Goal: Information Seeking & Learning: Learn about a topic

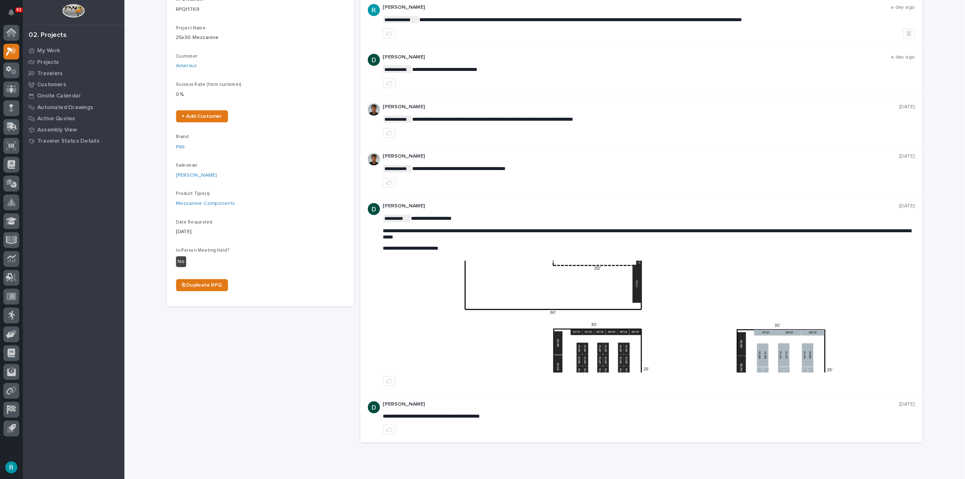
scroll to position [137, 0]
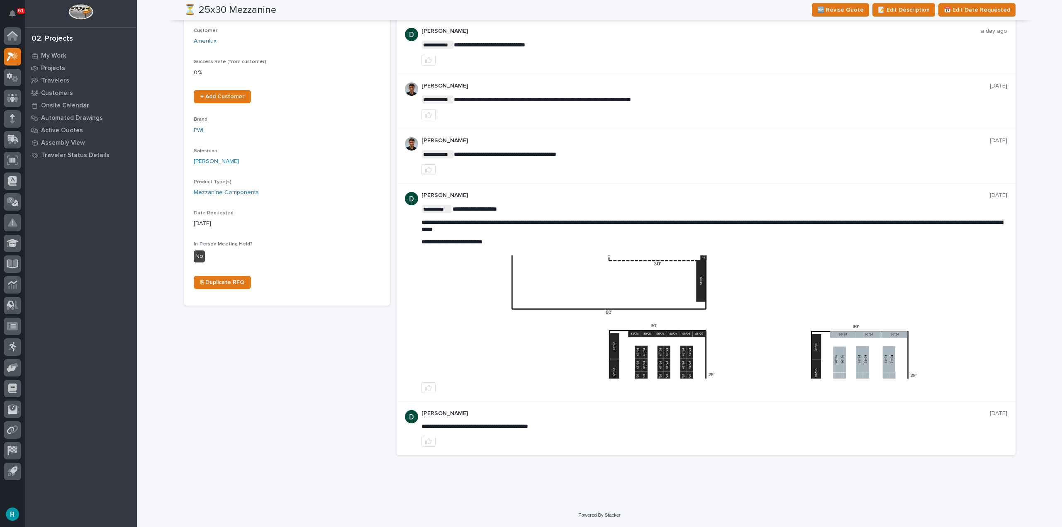
click at [644, 285] on img at bounding box center [714, 316] width 584 height 123
click at [656, 333] on img at bounding box center [714, 316] width 584 height 123
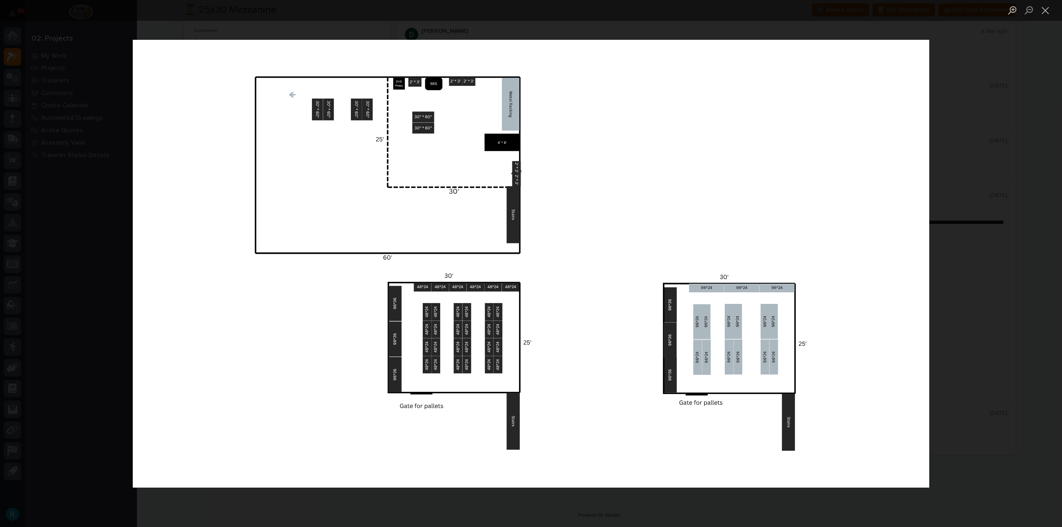
click at [466, 155] on img "Lightbox" at bounding box center [531, 264] width 796 height 448
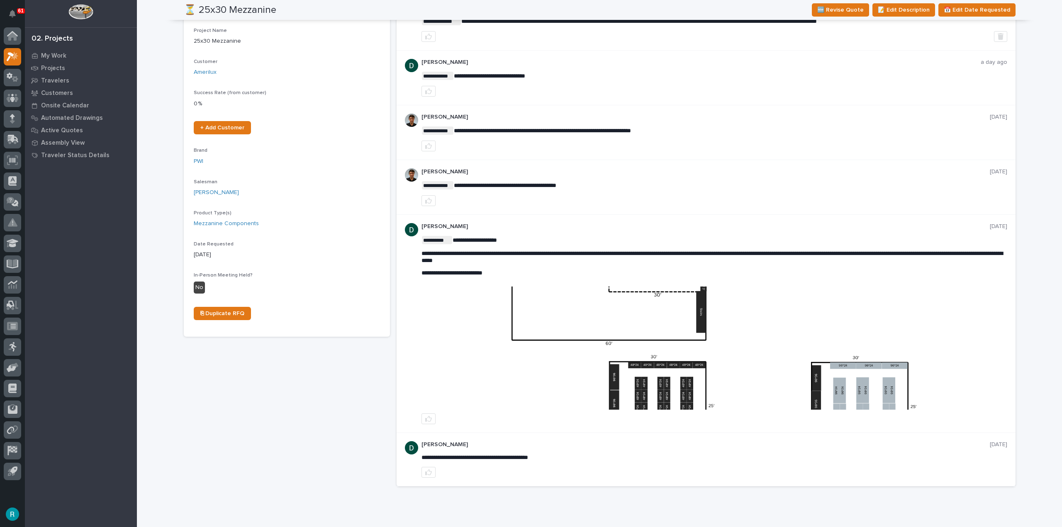
scroll to position [106, 0]
click at [633, 331] on img at bounding box center [714, 348] width 584 height 123
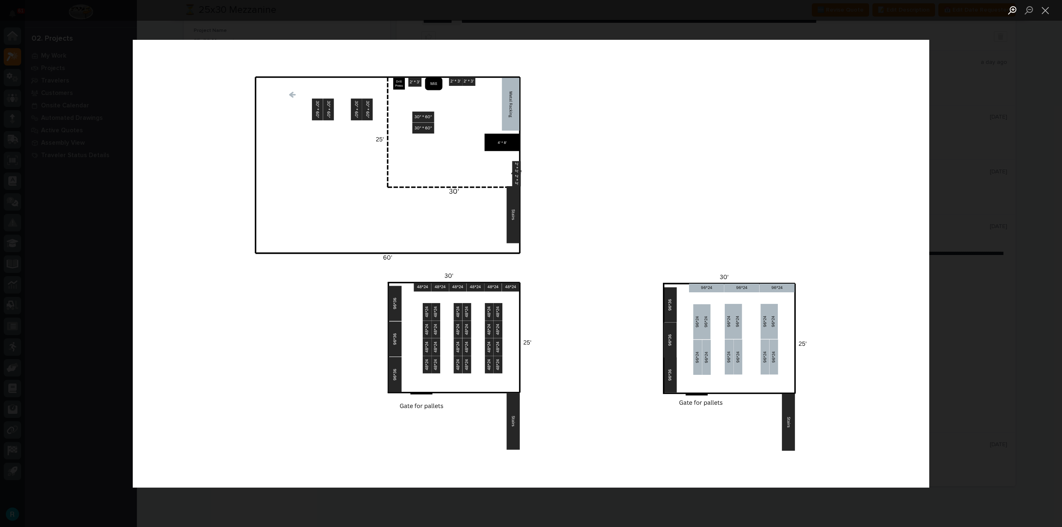
click at [1009, 11] on button "Zoom in" at bounding box center [1012, 10] width 17 height 15
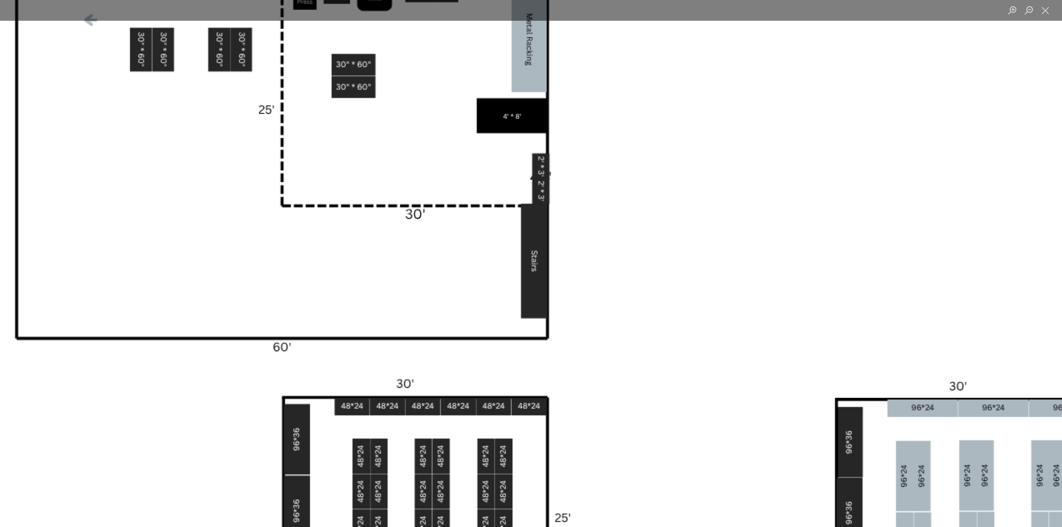
click at [348, 214] on img "Lightbox" at bounding box center [570, 360] width 1600 height 900
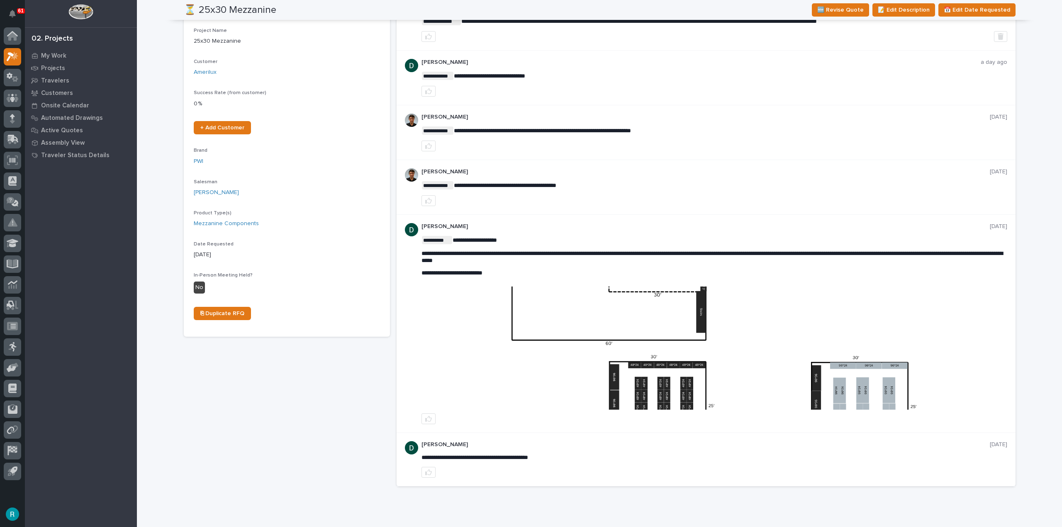
scroll to position [0, 0]
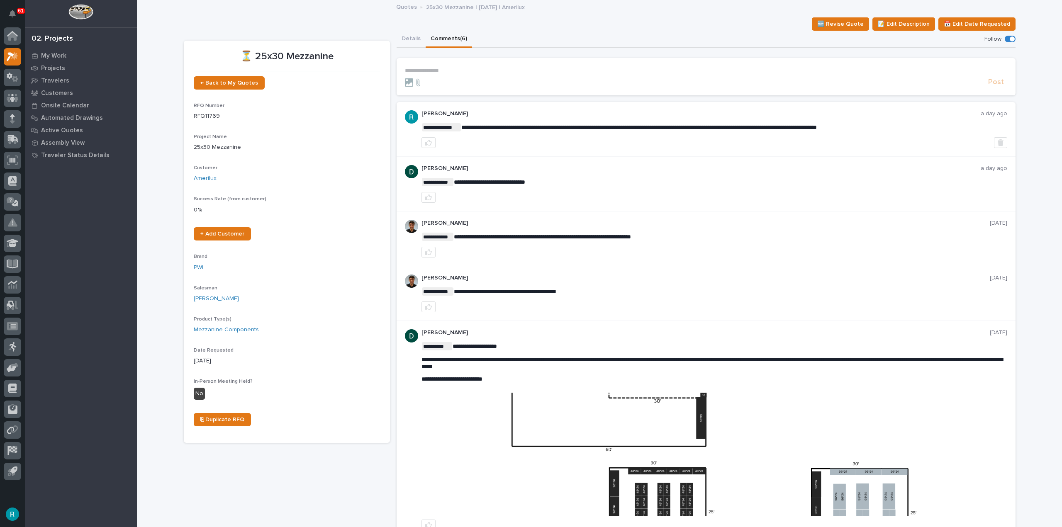
click at [669, 419] on img at bounding box center [714, 454] width 584 height 123
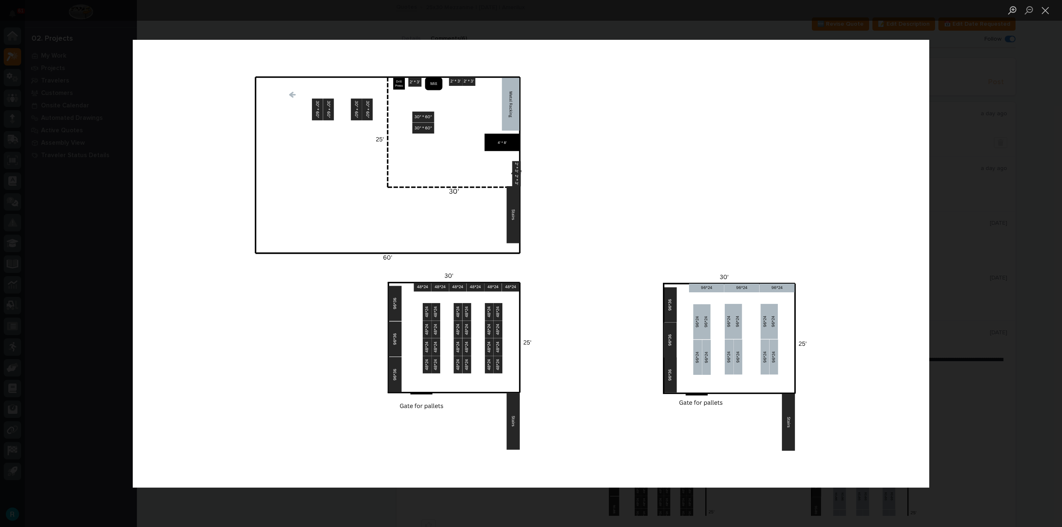
click at [952, 390] on div "Lightbox" at bounding box center [531, 263] width 1062 height 527
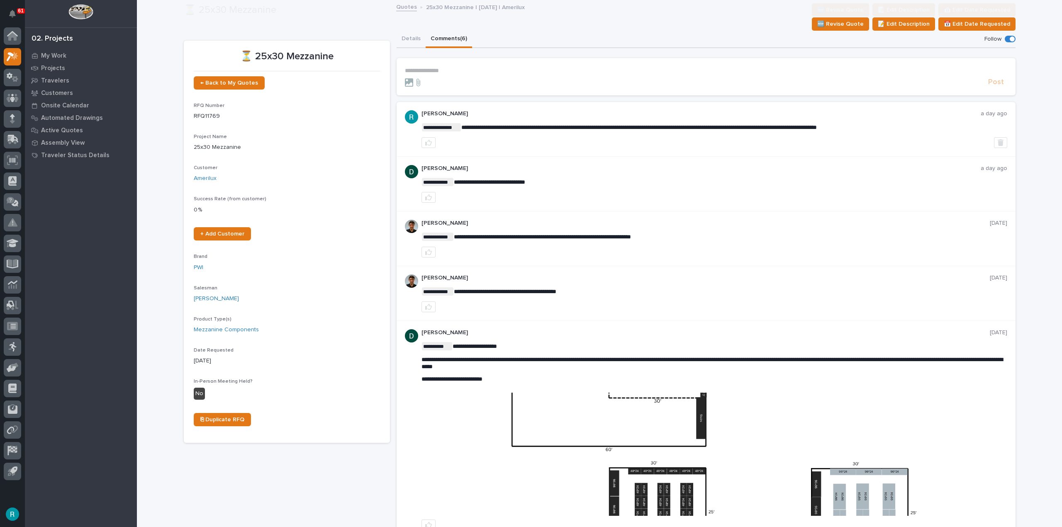
scroll to position [58, 0]
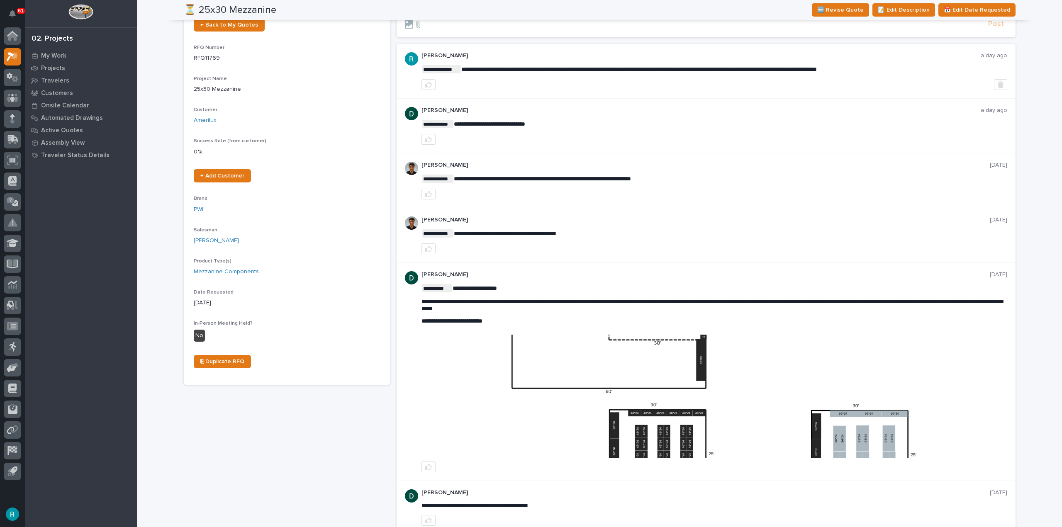
click at [642, 416] on img at bounding box center [714, 396] width 584 height 123
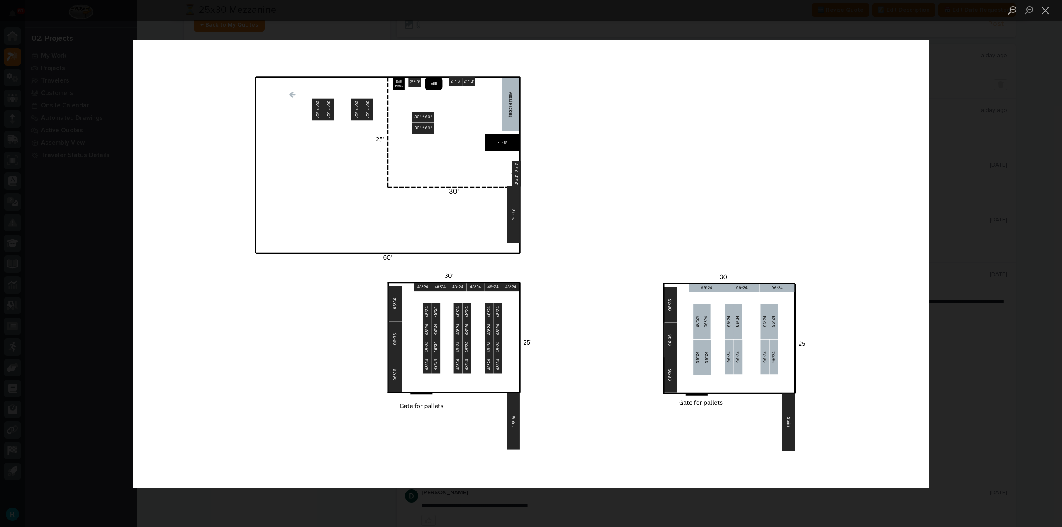
click at [260, 2] on div "Lightbox" at bounding box center [531, 10] width 1062 height 21
click at [261, 12] on div "Lightbox" at bounding box center [531, 10] width 1062 height 21
click at [298, 33] on div "Lightbox" at bounding box center [531, 263] width 1062 height 527
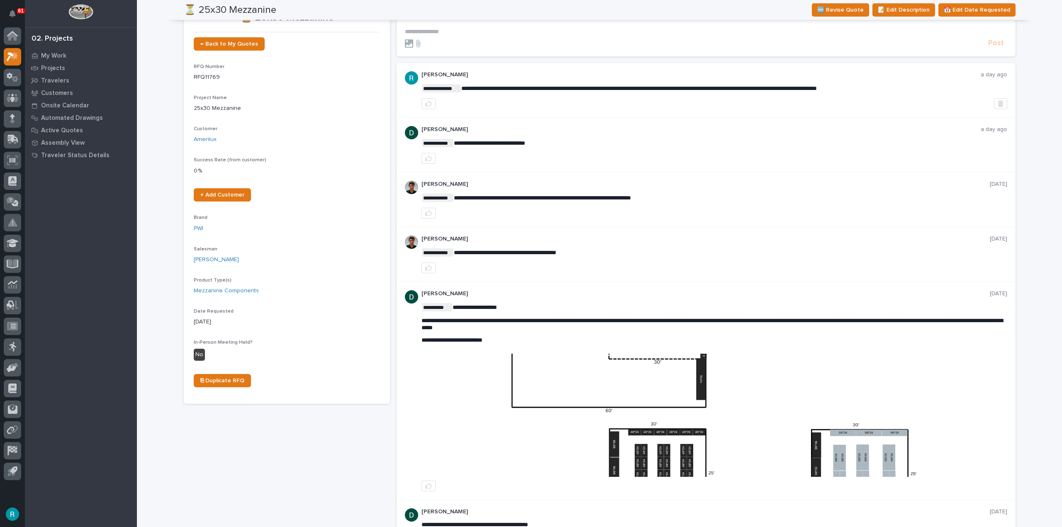
scroll to position [0, 0]
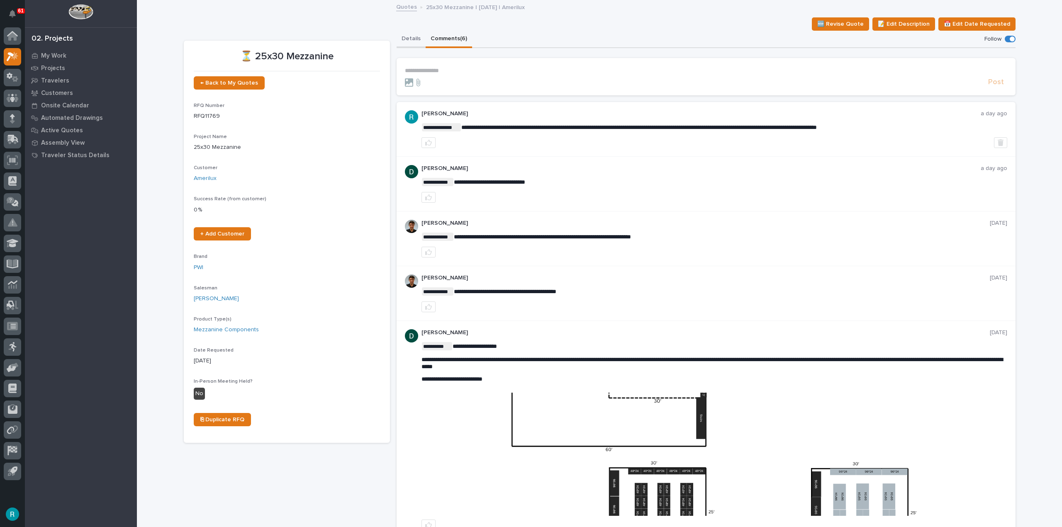
click at [417, 36] on button "Details" at bounding box center [410, 39] width 29 height 17
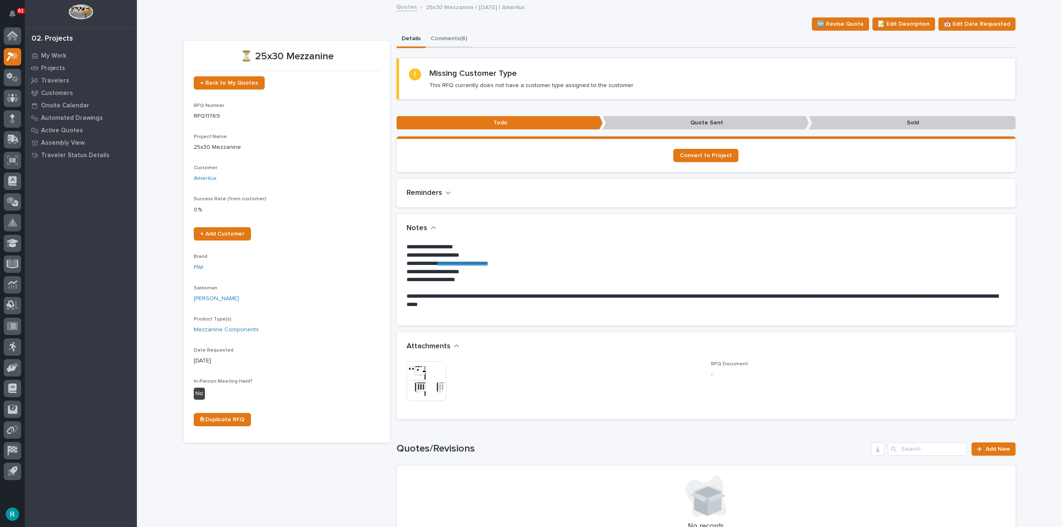
click at [463, 35] on button "Comments (6)" at bounding box center [449, 39] width 46 height 17
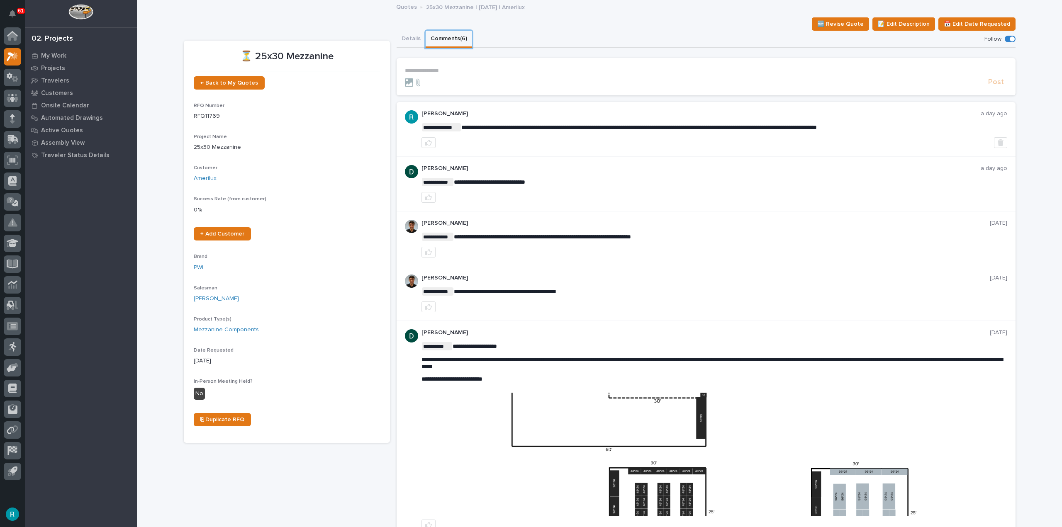
click at [426, 31] on button "Comments (6)" at bounding box center [449, 39] width 46 height 17
drag, startPoint x: 418, startPoint y: 45, endPoint x: 423, endPoint y: 44, distance: 5.5
click at [418, 45] on button "Details" at bounding box center [410, 39] width 29 height 17
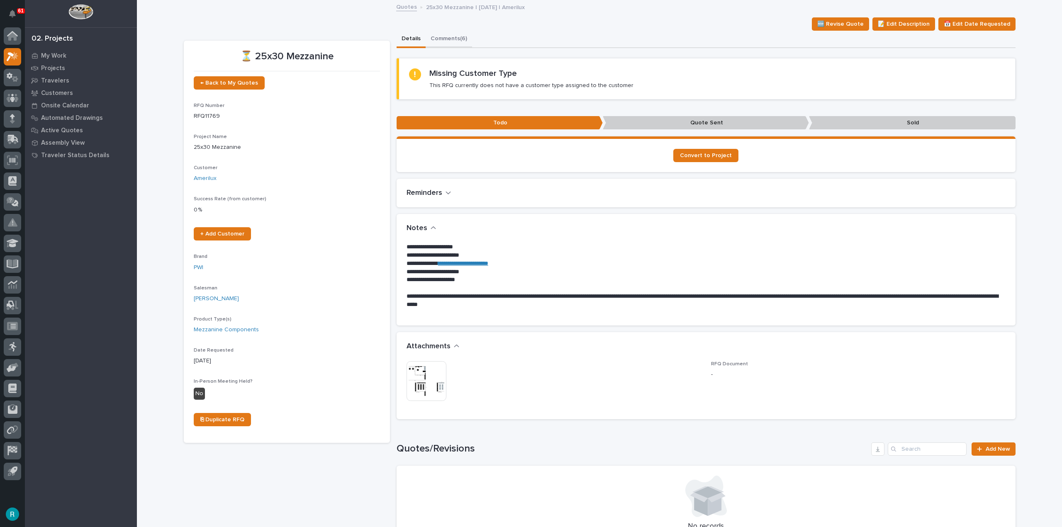
click at [441, 42] on button "Comments (6)" at bounding box center [449, 39] width 46 height 17
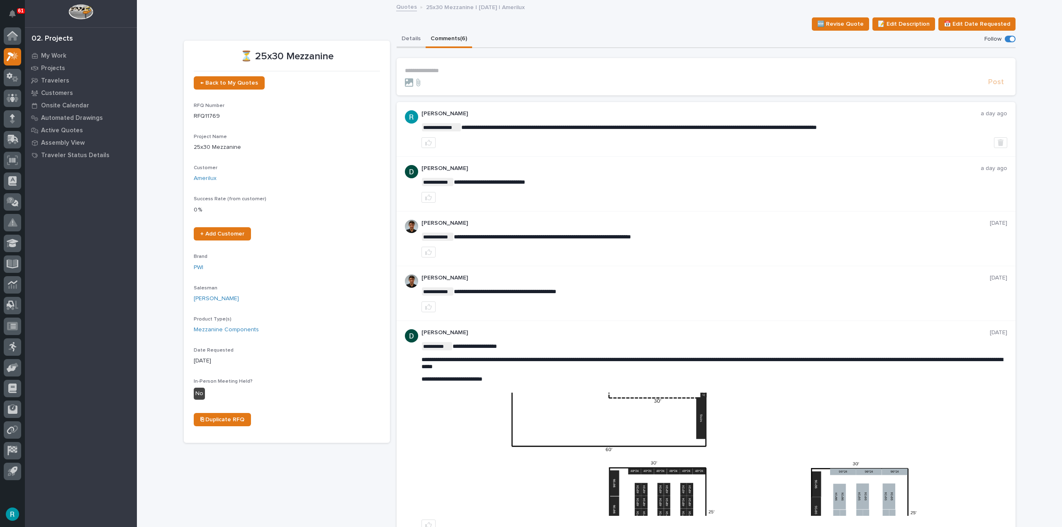
click at [399, 41] on button "Details" at bounding box center [410, 39] width 29 height 17
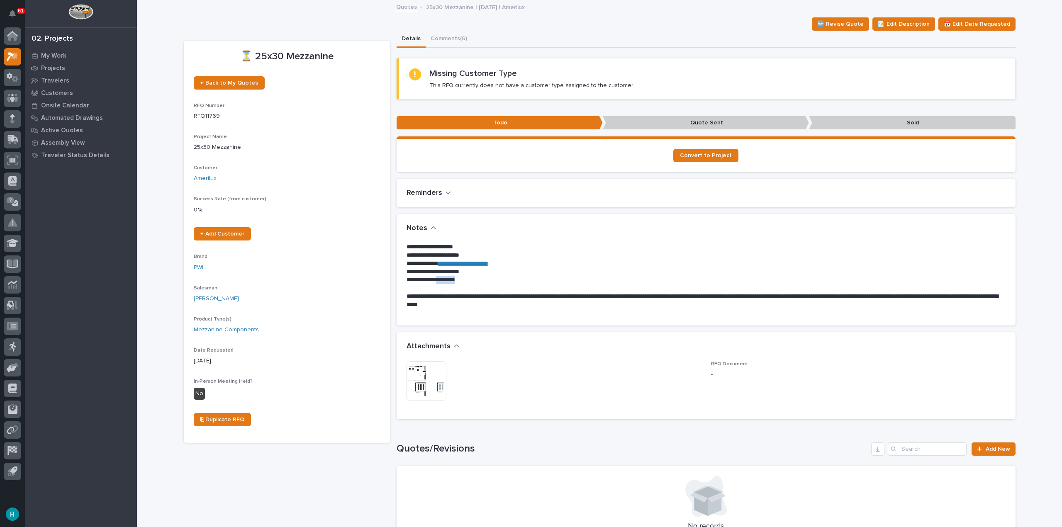
drag, startPoint x: 460, startPoint y: 281, endPoint x: 435, endPoint y: 283, distance: 24.5
click at [435, 283] on p "**********" at bounding box center [705, 280] width 599 height 8
click at [515, 309] on div "**********" at bounding box center [705, 279] width 599 height 73
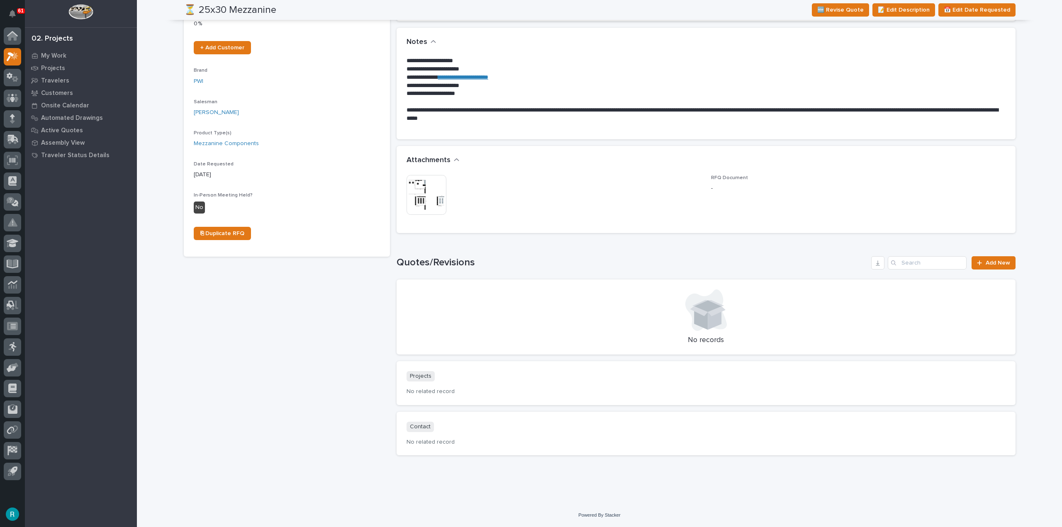
click at [413, 184] on img at bounding box center [426, 195] width 40 height 40
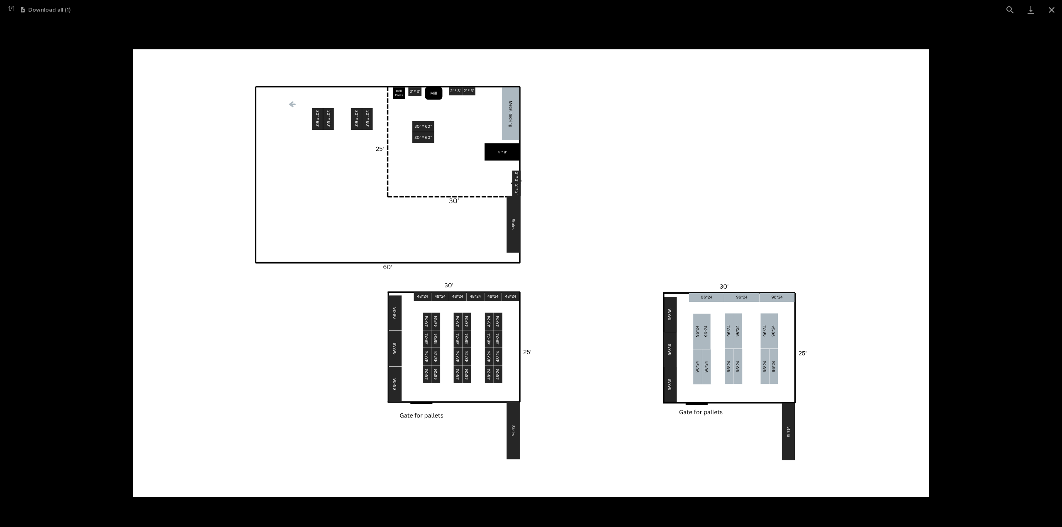
drag, startPoint x: 970, startPoint y: 175, endPoint x: 951, endPoint y: 168, distance: 20.5
click at [970, 176] on picture at bounding box center [531, 273] width 1062 height 508
drag, startPoint x: 1061, startPoint y: 2, endPoint x: 1059, endPoint y: 6, distance: 4.5
click at [1060, 5] on button "Close gallery" at bounding box center [1051, 9] width 21 height 19
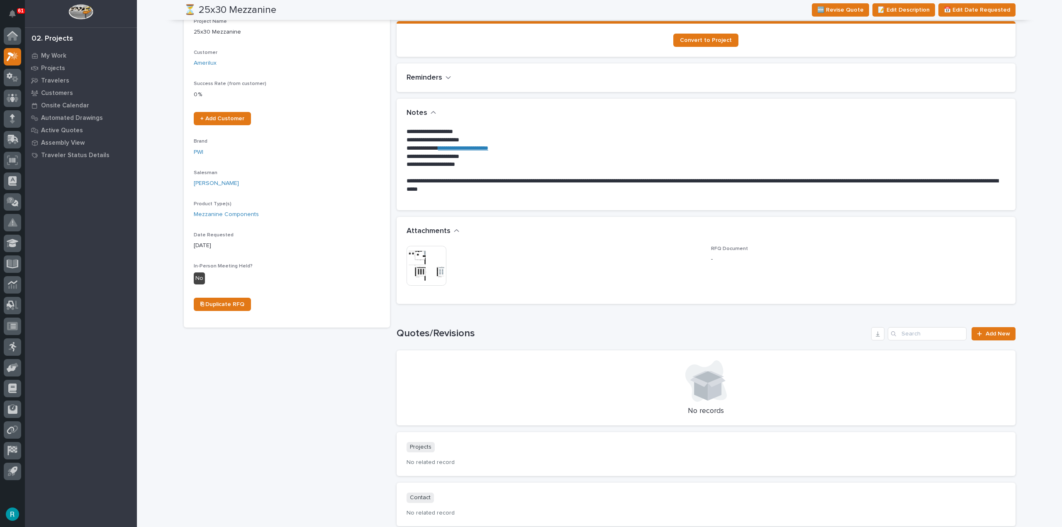
scroll to position [0, 0]
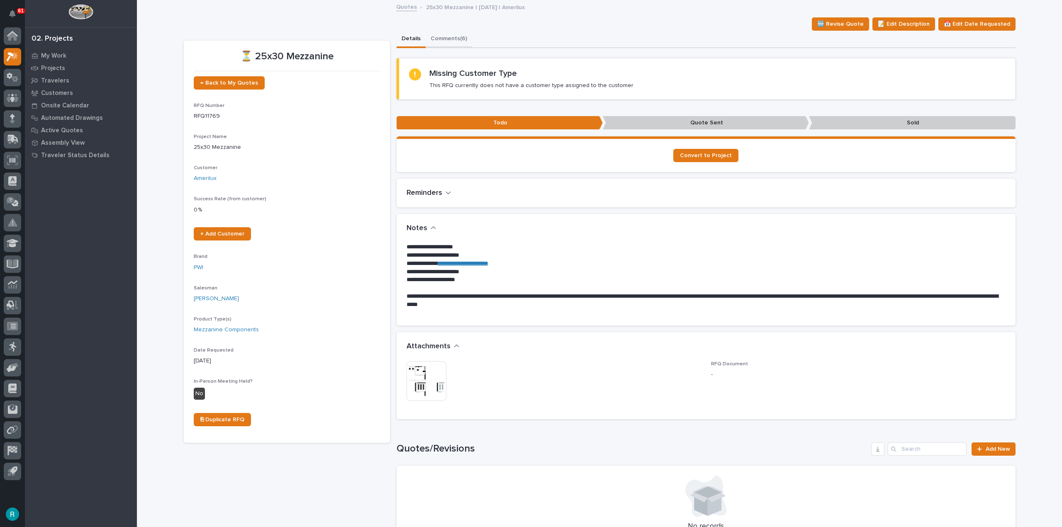
click at [450, 41] on button "Comments (6)" at bounding box center [449, 39] width 46 height 17
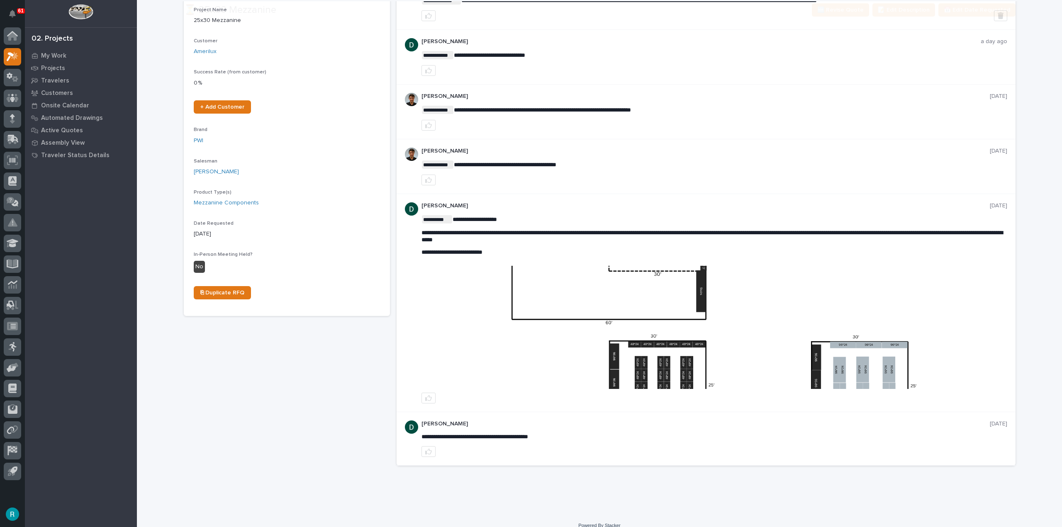
scroll to position [137, 0]
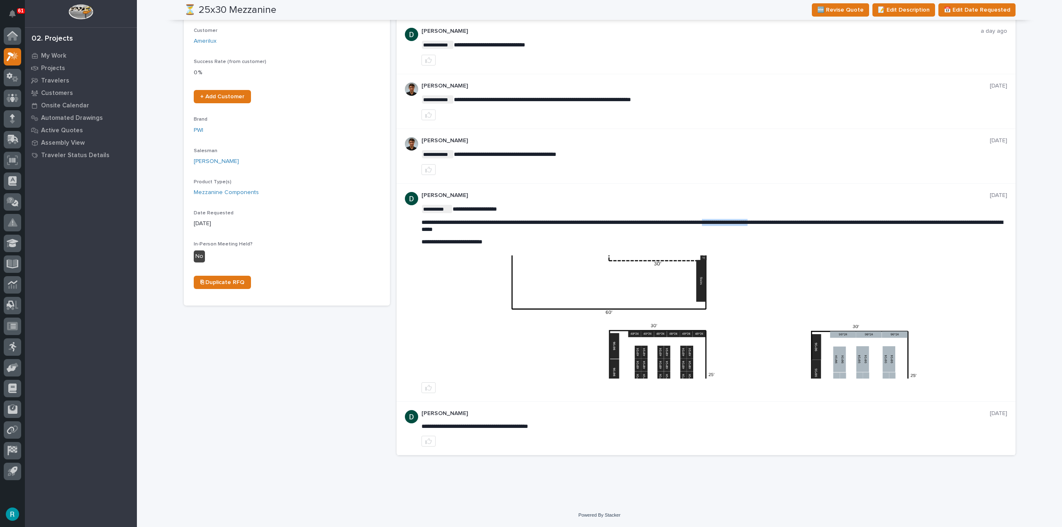
drag, startPoint x: 759, startPoint y: 222, endPoint x: 810, endPoint y: 224, distance: 51.5
click at [785, 258] on img at bounding box center [714, 316] width 584 height 123
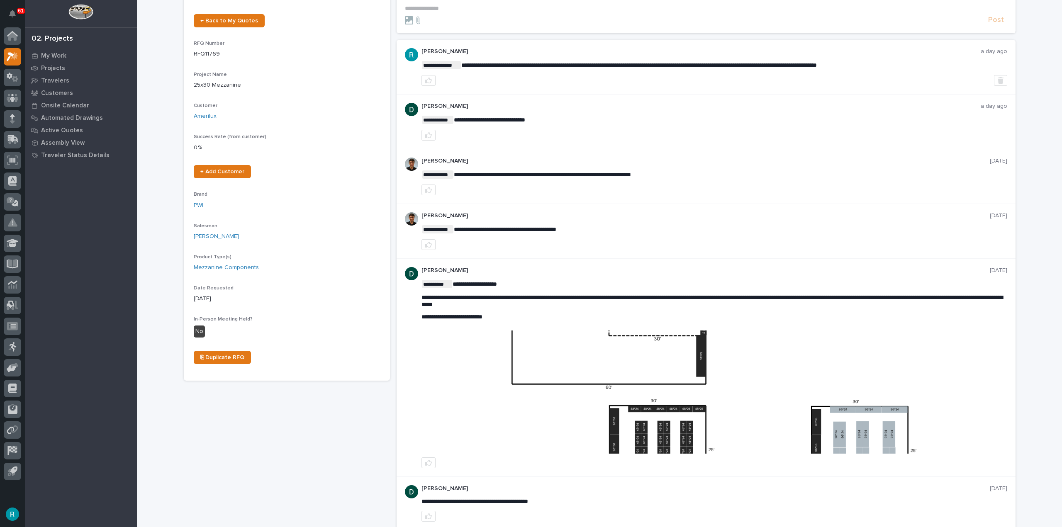
scroll to position [83, 0]
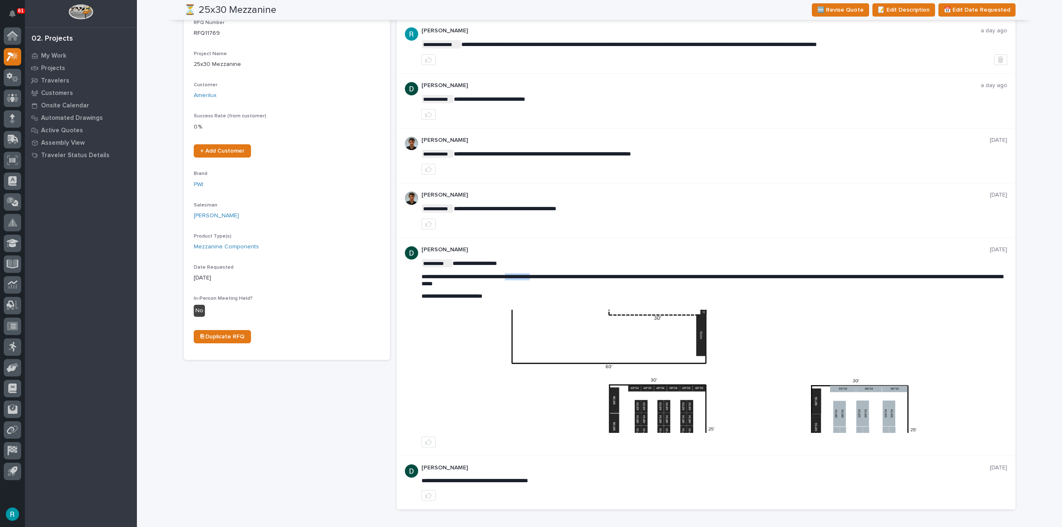
drag, startPoint x: 520, startPoint y: 278, endPoint x: 551, endPoint y: 280, distance: 31.6
click at [551, 280] on p "**********" at bounding box center [714, 280] width 586 height 14
click at [541, 276] on span "**********" at bounding box center [711, 280] width 581 height 13
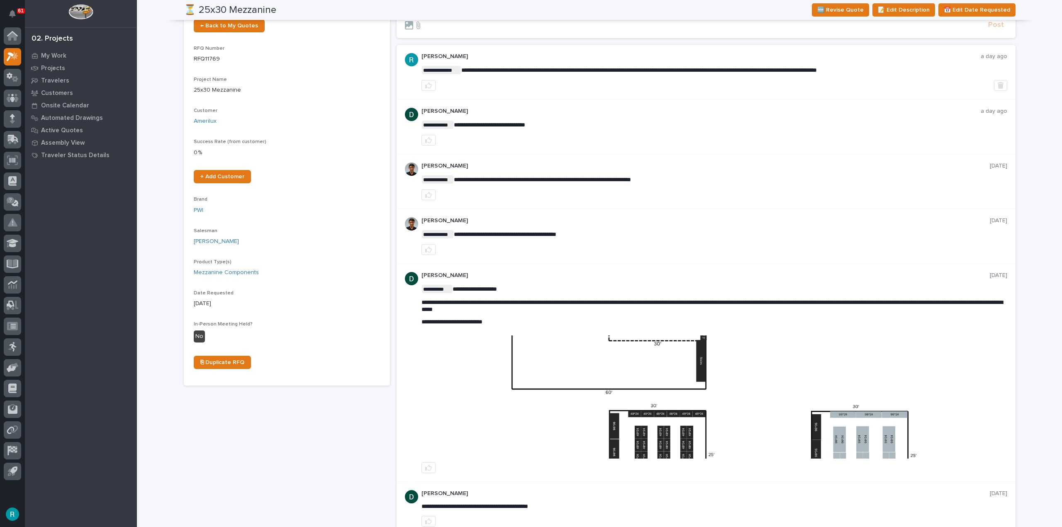
scroll to position [0, 0]
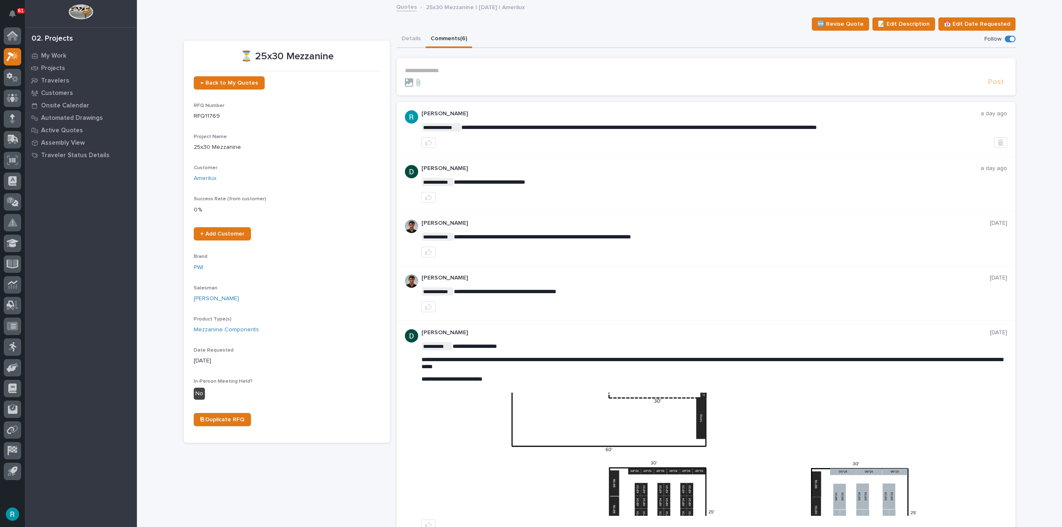
click at [405, 48] on div "**********" at bounding box center [705, 320] width 619 height 545
click at [406, 39] on button "Details" at bounding box center [410, 39] width 29 height 17
